Goal: Find specific page/section: Find specific page/section

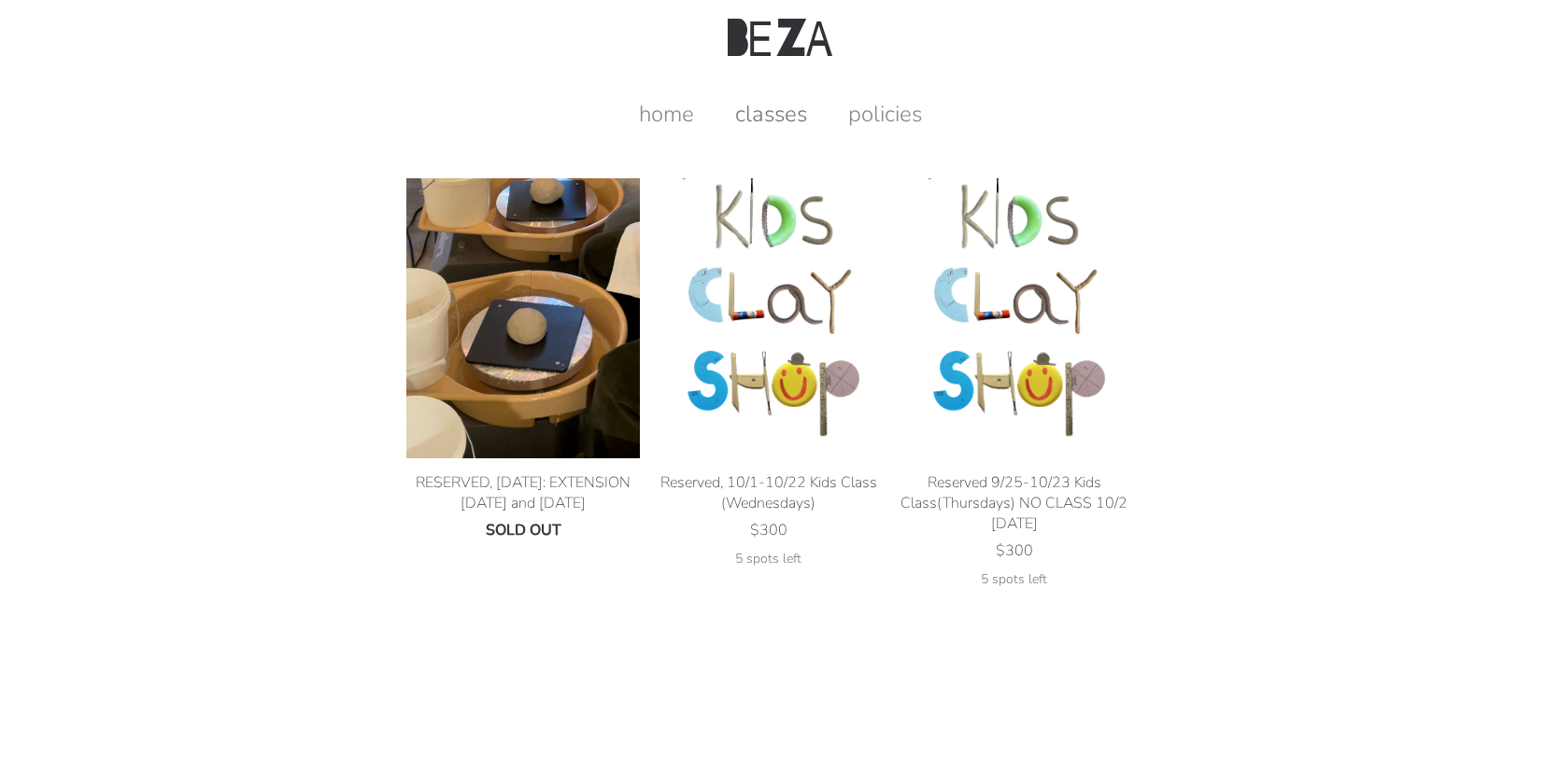
click at [768, 106] on link "classes" at bounding box center [771, 114] width 110 height 30
click at [770, 110] on link "classes" at bounding box center [771, 114] width 110 height 30
